Goal: Navigation & Orientation: Find specific page/section

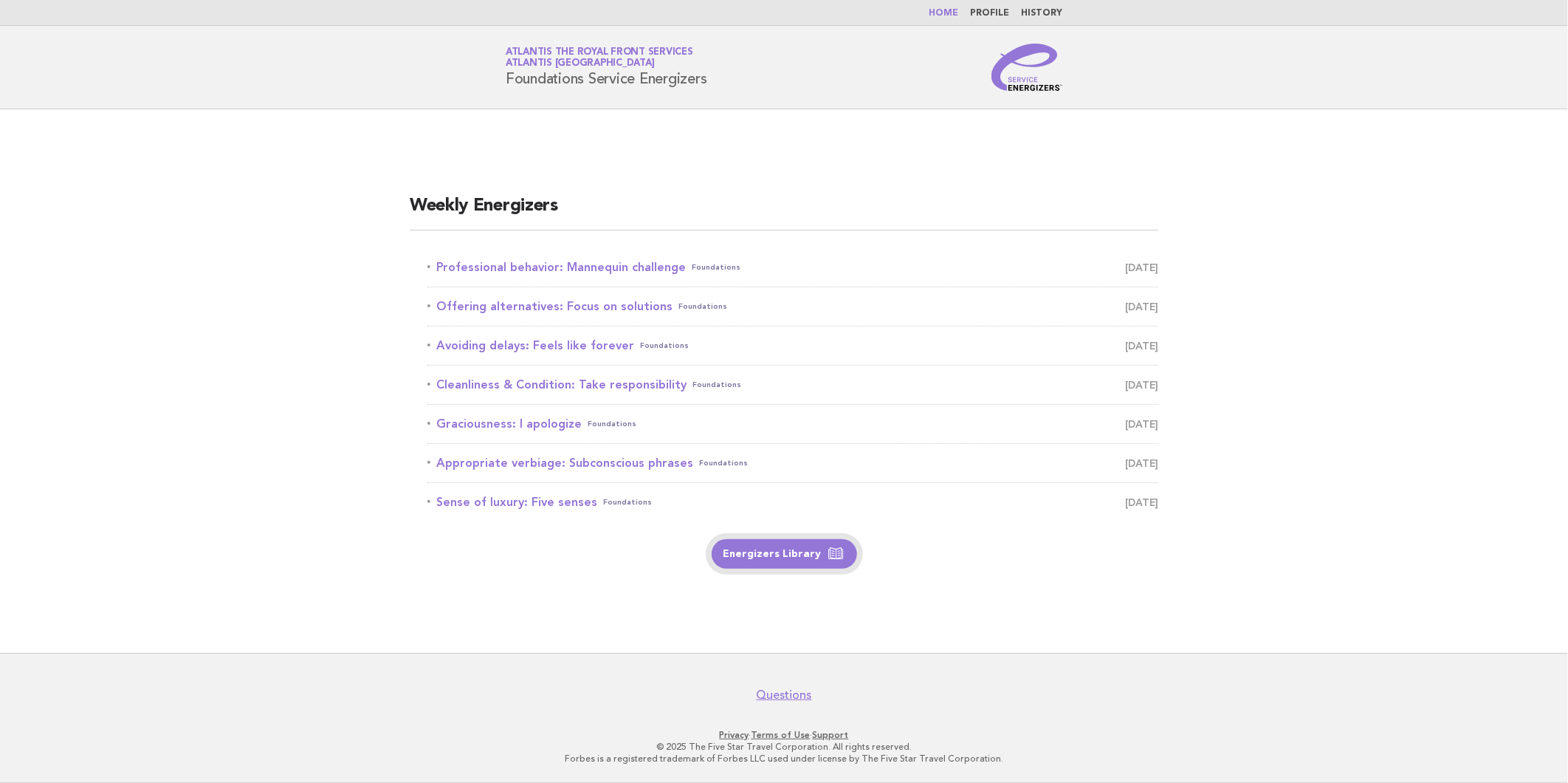
click at [740, 552] on link "Energizers Library" at bounding box center [784, 554] width 146 height 30
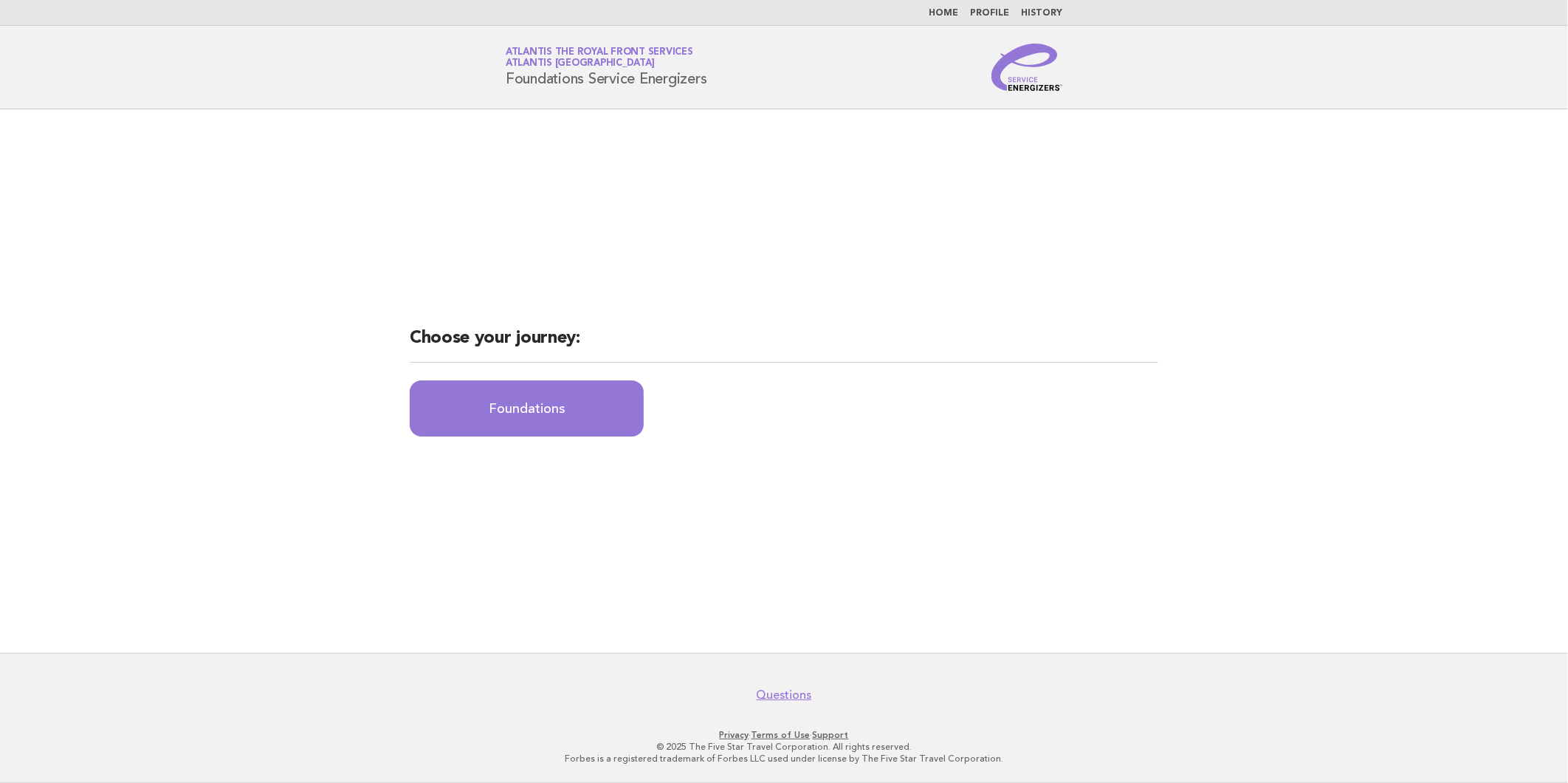
drag, startPoint x: 713, startPoint y: 532, endPoint x: 694, endPoint y: 443, distance: 91.0
click at [713, 532] on main "Choose your journey: Foundations" at bounding box center [784, 381] width 1568 height 543
click at [945, 13] on link "Home" at bounding box center [943, 13] width 30 height 9
click at [946, 9] on link "Home" at bounding box center [943, 13] width 30 height 9
